Goal: Information Seeking & Learning: Understand process/instructions

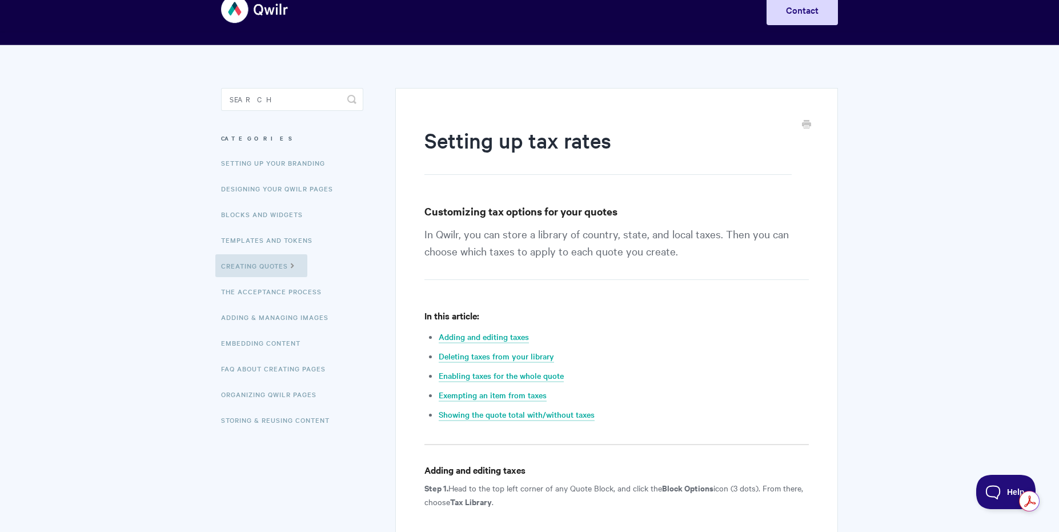
scroll to position [26, 0]
click at [244, 164] on link "Setting up your Branding" at bounding box center [274, 162] width 118 height 23
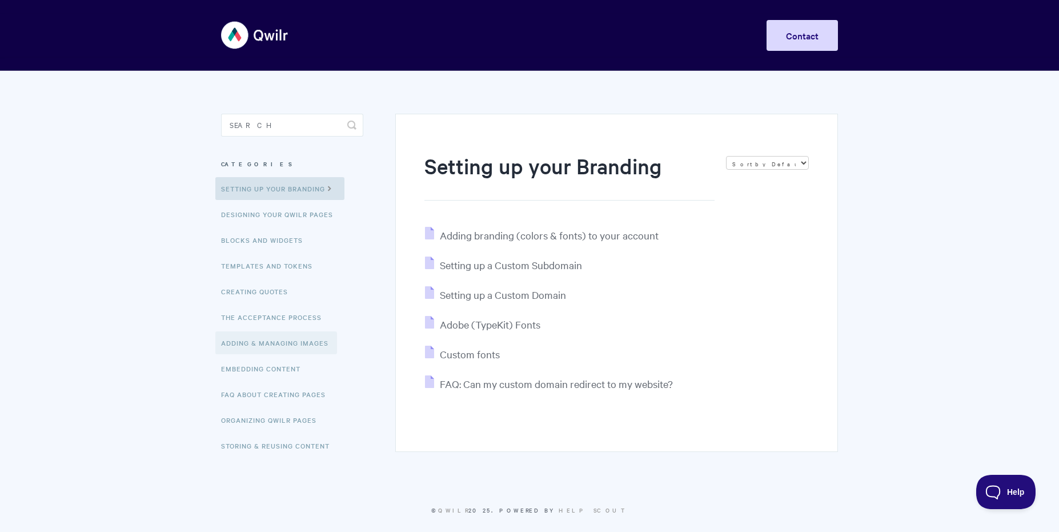
click at [295, 345] on link "Adding & Managing Images" at bounding box center [276, 342] width 122 height 23
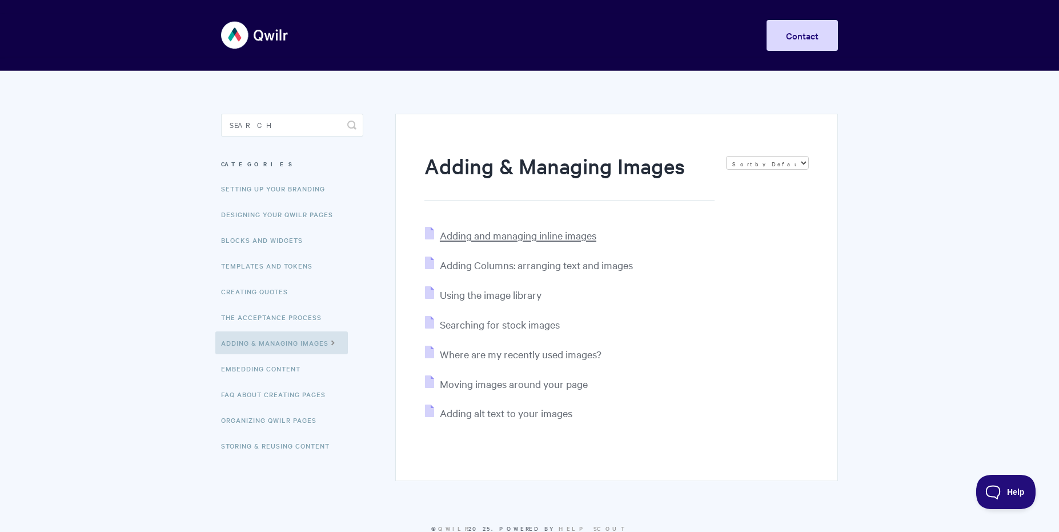
click at [570, 238] on span "Adding and managing inline images" at bounding box center [518, 235] width 157 height 13
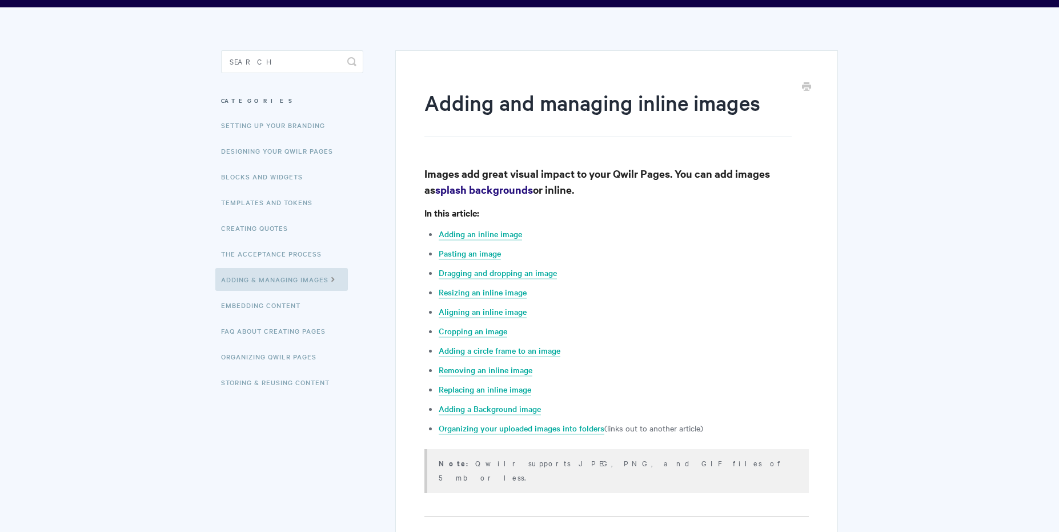
scroll to position [65, 0]
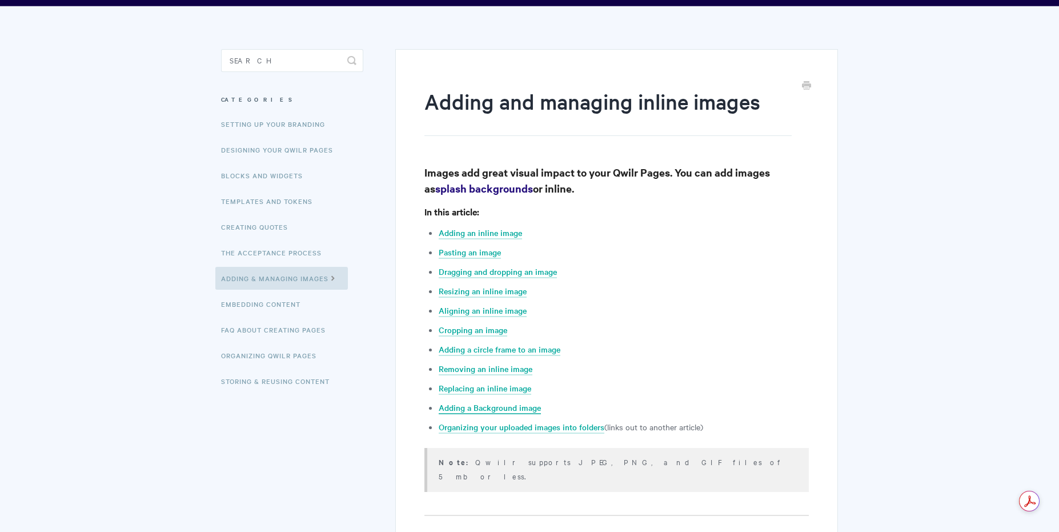
click at [513, 407] on link "Adding a Background image" at bounding box center [490, 408] width 102 height 13
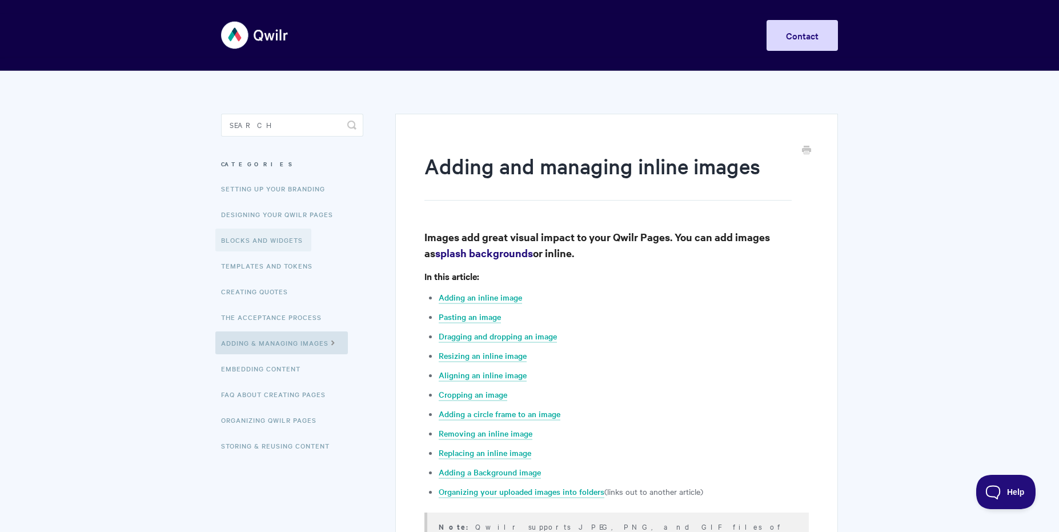
click at [271, 242] on link "Blocks and Widgets" at bounding box center [263, 240] width 96 height 23
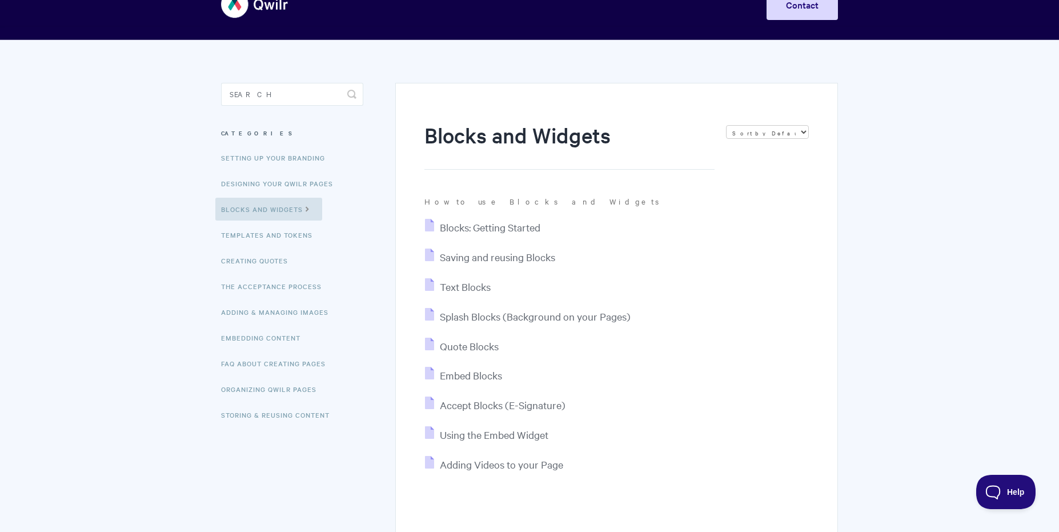
scroll to position [52, 0]
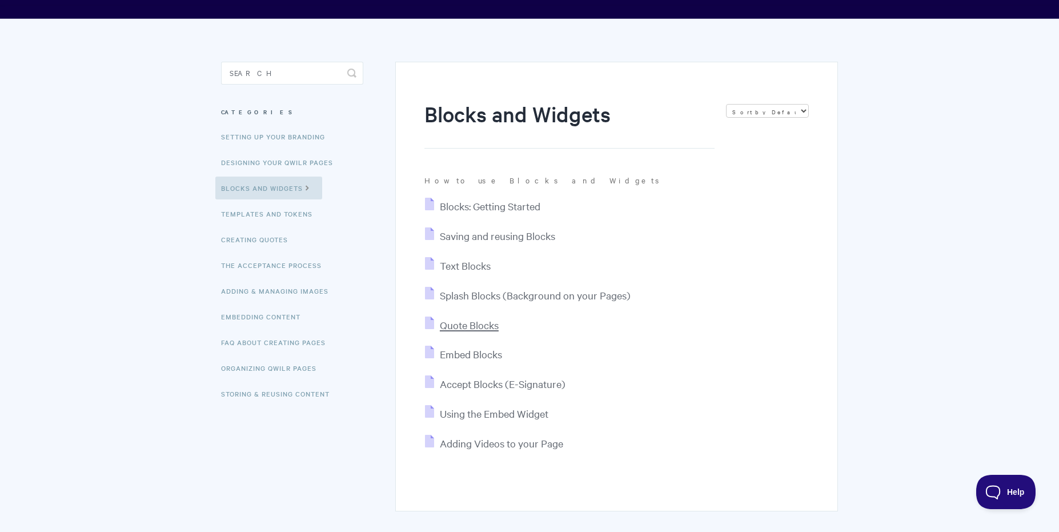
click at [488, 323] on span "Quote Blocks" at bounding box center [469, 324] width 59 height 13
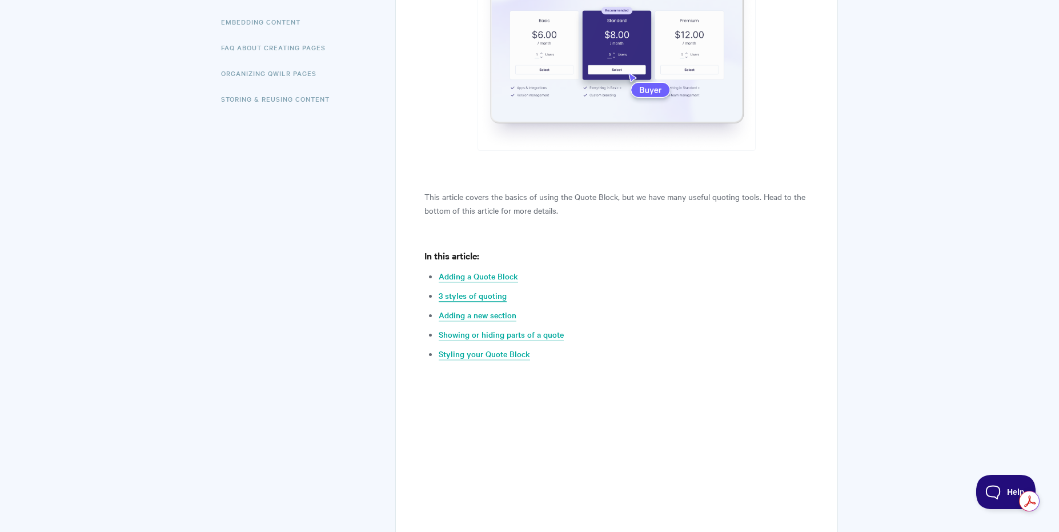
scroll to position [350, 0]
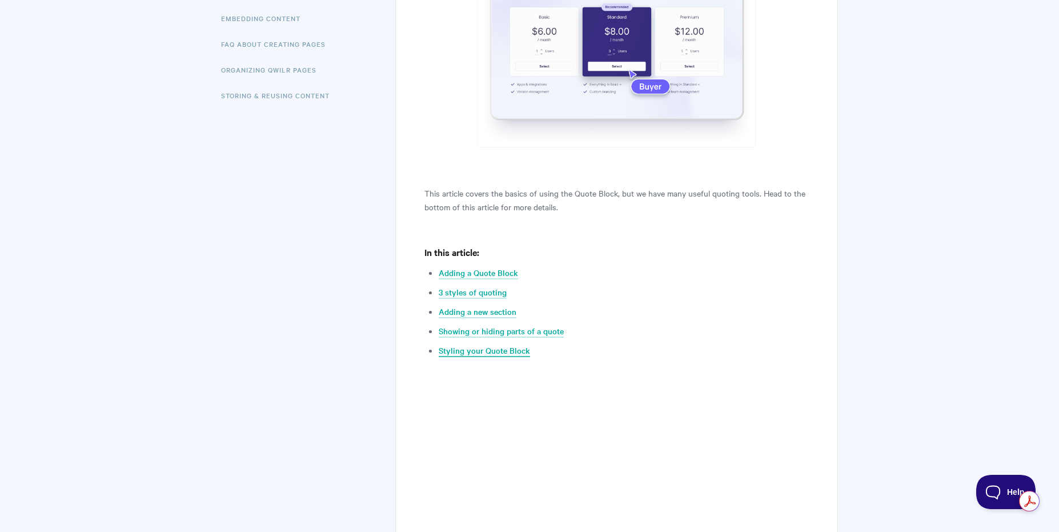
click at [491, 351] on link "Styling your Quote Block" at bounding box center [484, 351] width 91 height 13
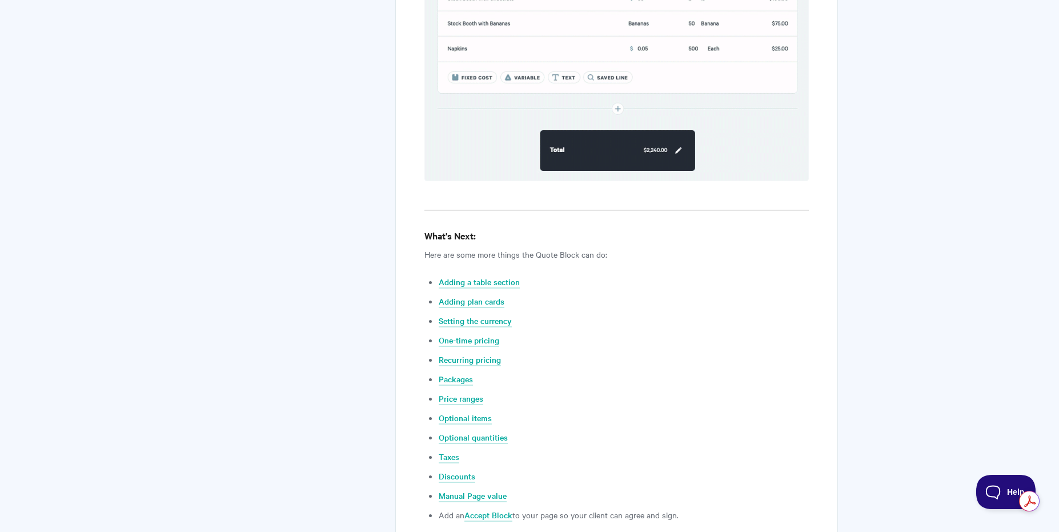
scroll to position [4135, 0]
click at [470, 334] on link "One-time pricing" at bounding box center [469, 340] width 61 height 13
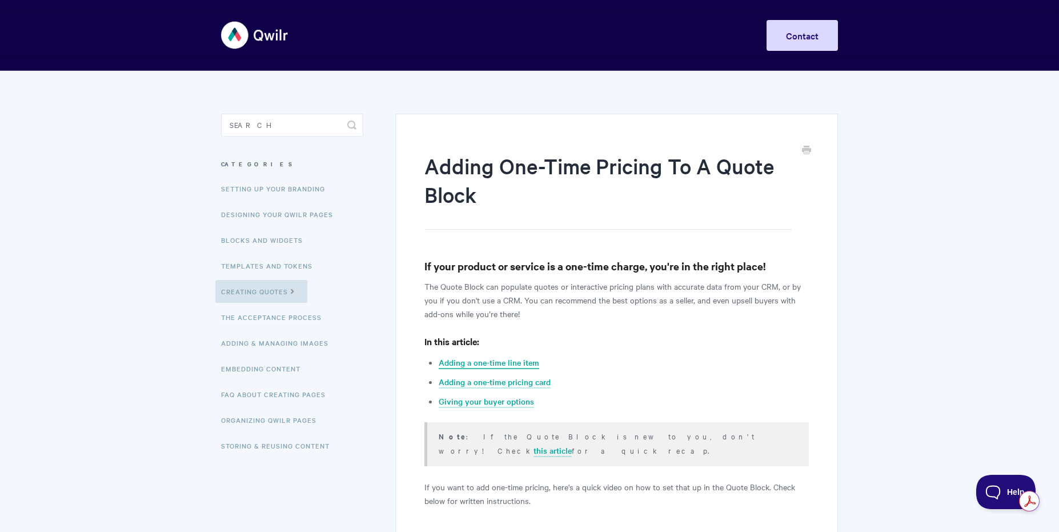
click at [463, 361] on link "Adding a one-time line item" at bounding box center [489, 363] width 101 height 13
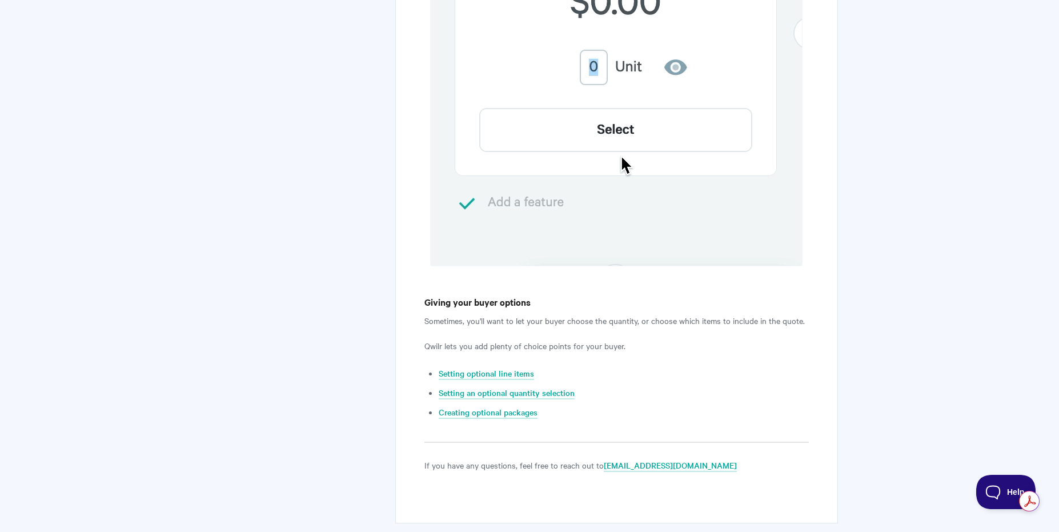
scroll to position [1738, 0]
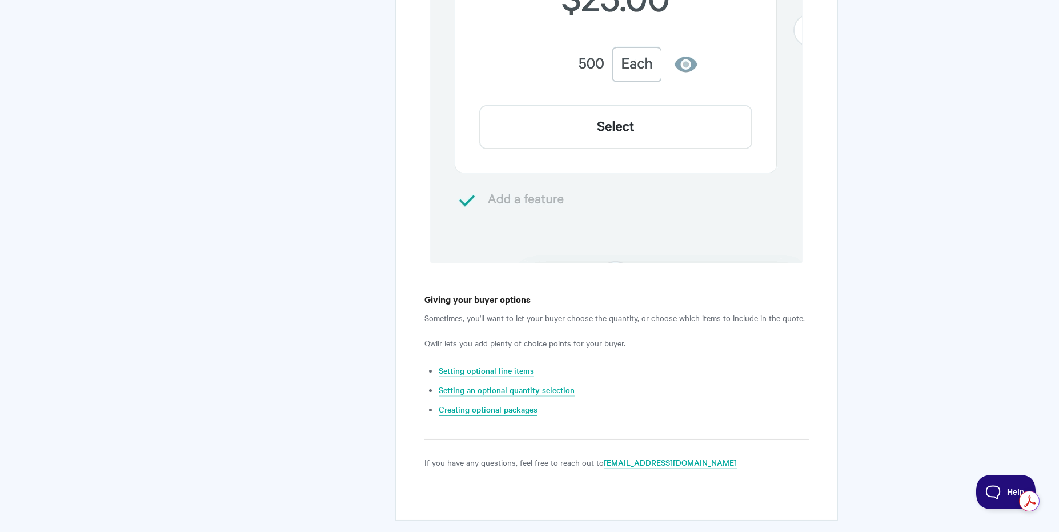
click at [491, 403] on link "Creating optional packages" at bounding box center [488, 409] width 99 height 13
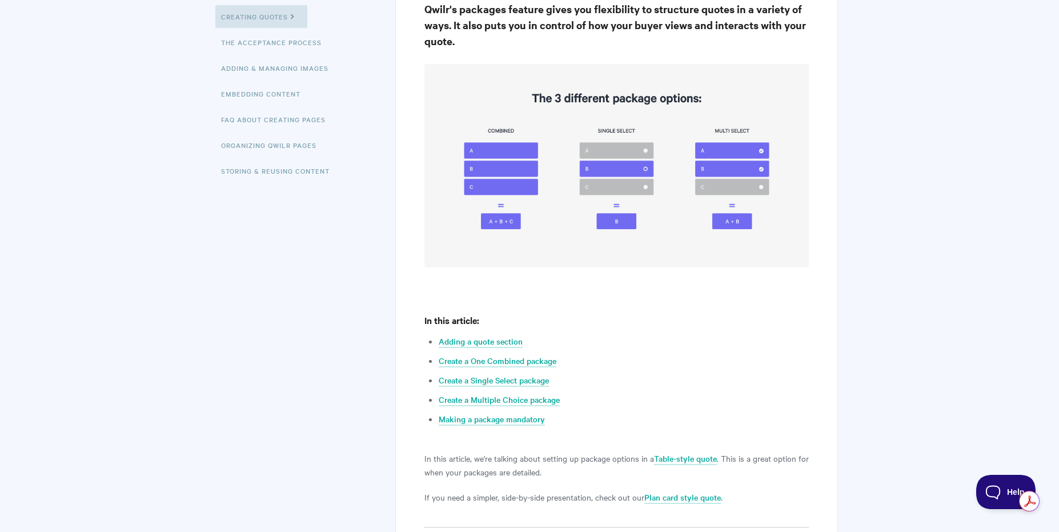
scroll to position [276, 0]
click at [489, 417] on link "Making a package mandatory" at bounding box center [492, 418] width 106 height 13
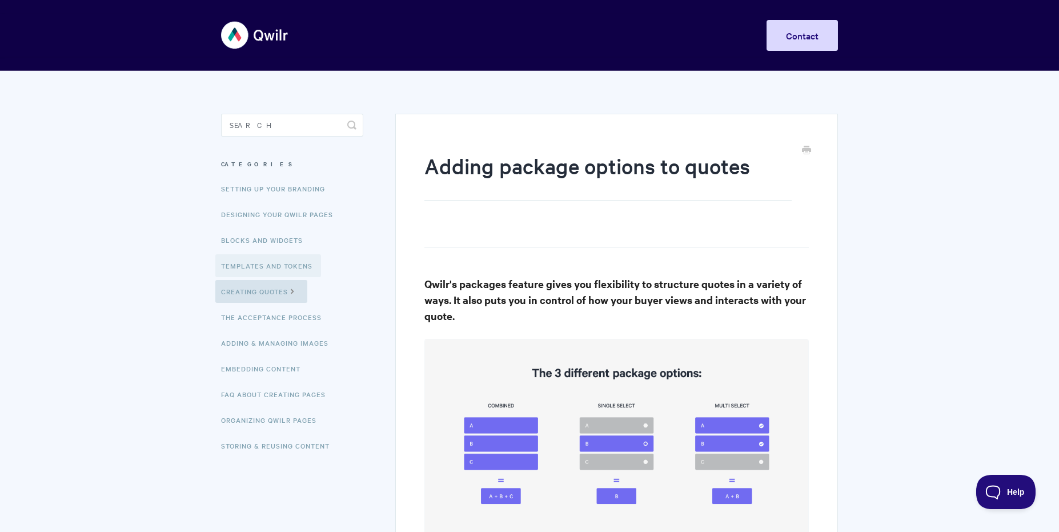
click at [270, 262] on link "Templates and Tokens" at bounding box center [268, 265] width 106 height 23
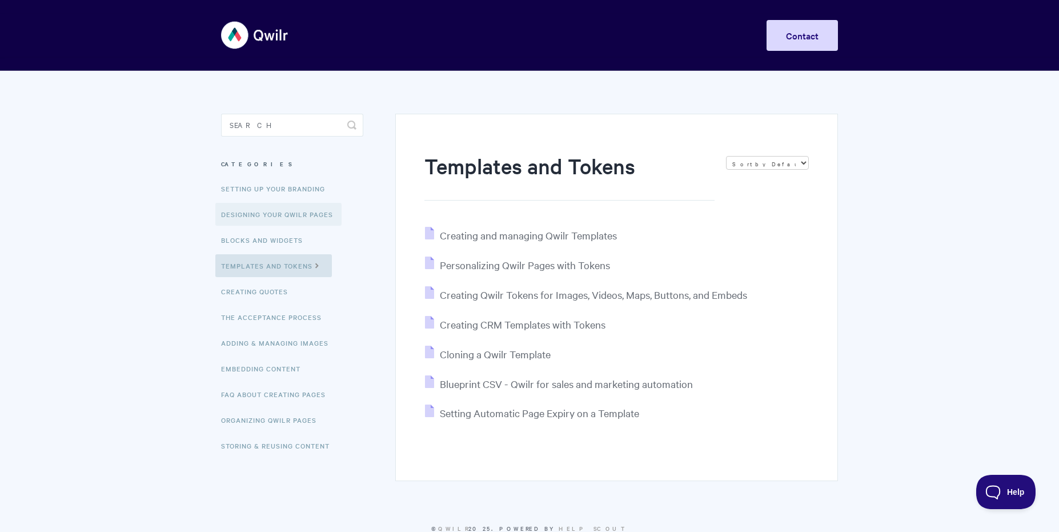
click at [249, 215] on link "Designing Your Qwilr Pages" at bounding box center [278, 214] width 126 height 23
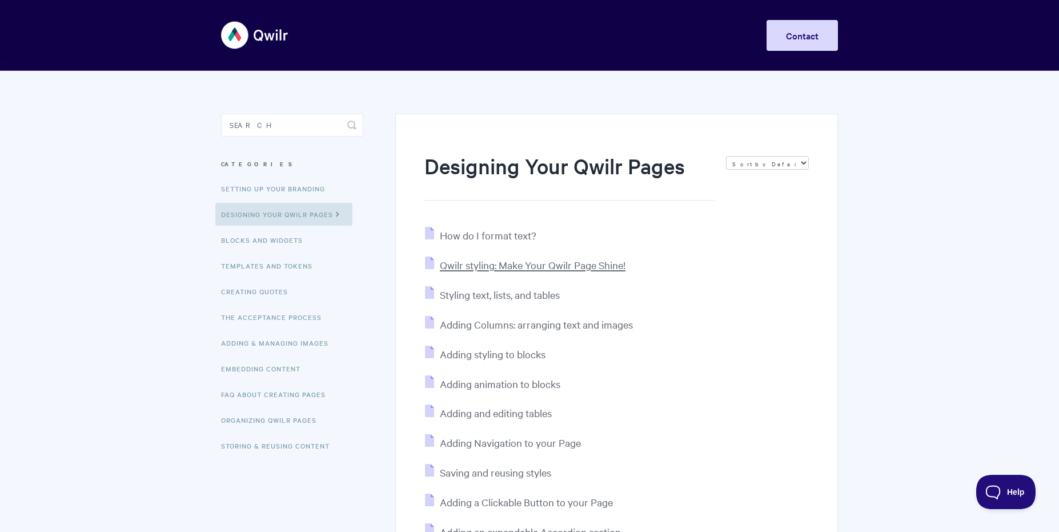
click at [543, 265] on span "Qwilr styling: Make Your Qwilr Page Shine!" at bounding box center [533, 264] width 186 height 13
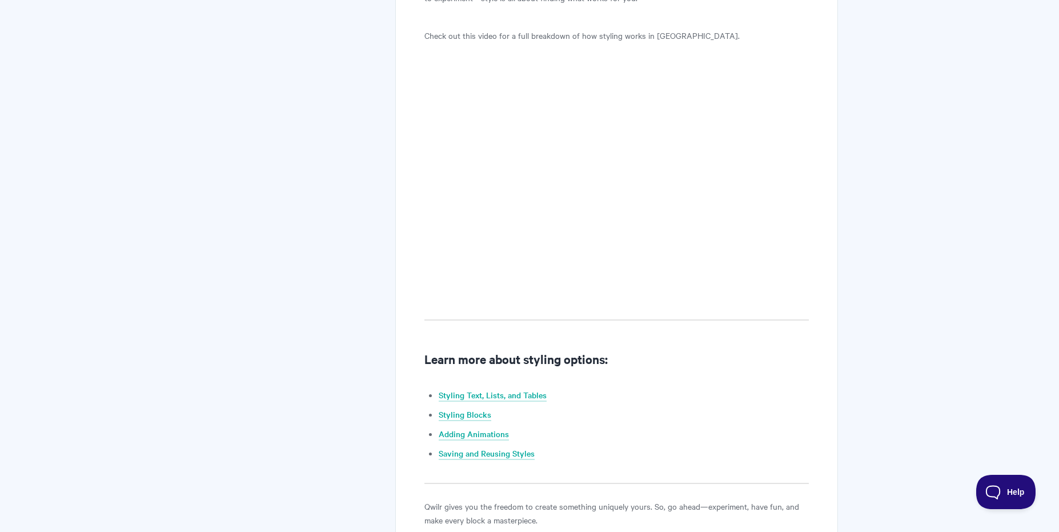
scroll to position [784, 0]
click at [454, 410] on link "Styling Blocks" at bounding box center [465, 415] width 53 height 13
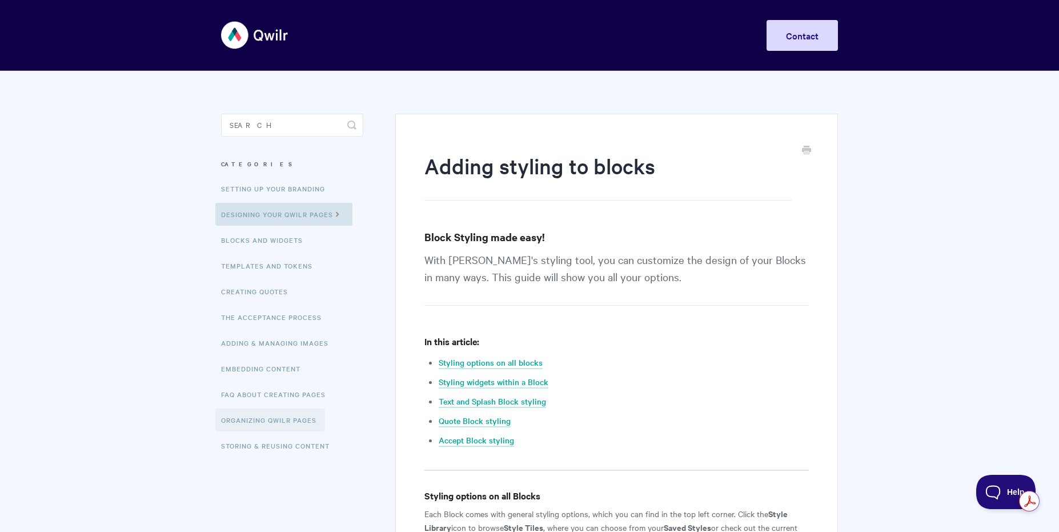
click at [293, 416] on link "Organizing Qwilr Pages" at bounding box center [270, 420] width 110 height 23
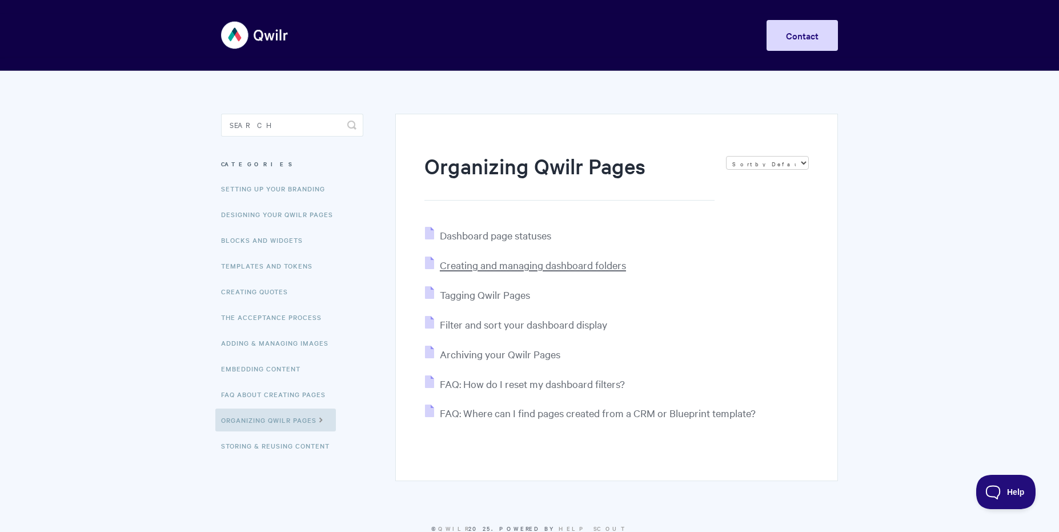
click at [500, 267] on span "Creating and managing dashboard folders" at bounding box center [533, 264] width 186 height 13
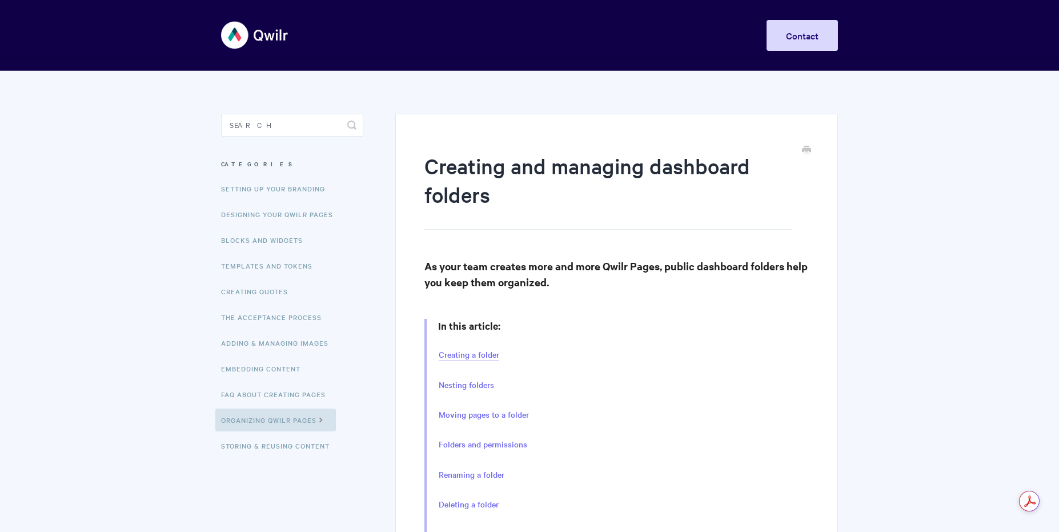
click at [494, 349] on link "Creating a folder" at bounding box center [469, 355] width 61 height 13
